Goal: Check status

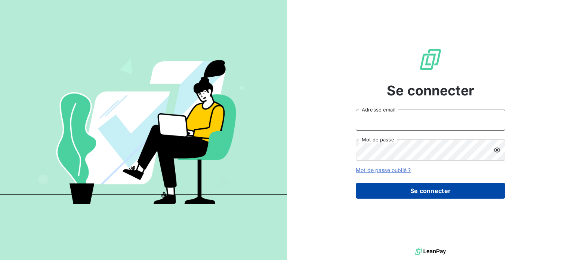
type input "[PERSON_NAME][EMAIL_ADDRESS][DOMAIN_NAME]"
click at [401, 194] on button "Se connecter" at bounding box center [431, 191] width 150 height 16
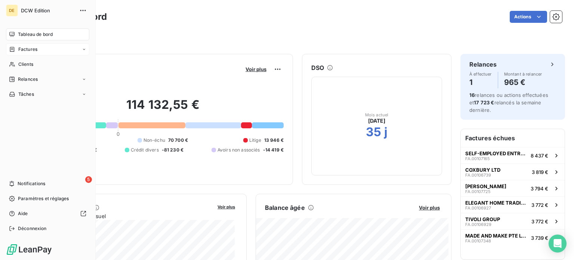
click at [18, 51] on span "Factures" at bounding box center [27, 49] width 19 height 7
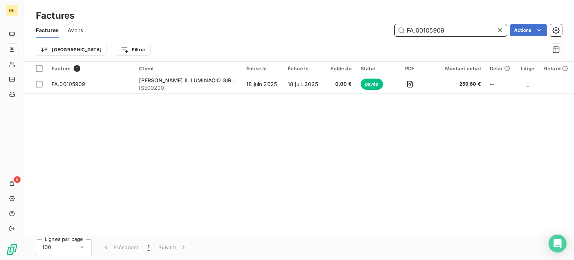
drag, startPoint x: 452, startPoint y: 31, endPoint x: 384, endPoint y: 26, distance: 68.2
click at [384, 26] on div "FA.00105909 Actions" at bounding box center [327, 30] width 470 height 12
paste input "7734"
type input "FA.00107734"
